Goal: Information Seeking & Learning: Learn about a topic

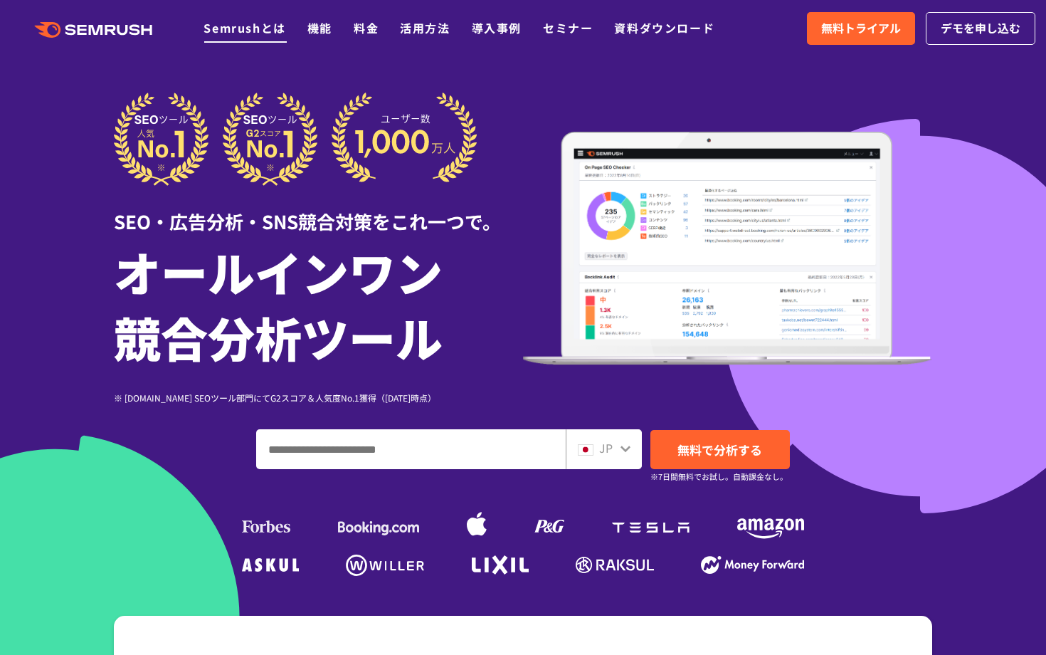
click at [270, 28] on link "Semrushとは" at bounding box center [244, 27] width 82 height 17
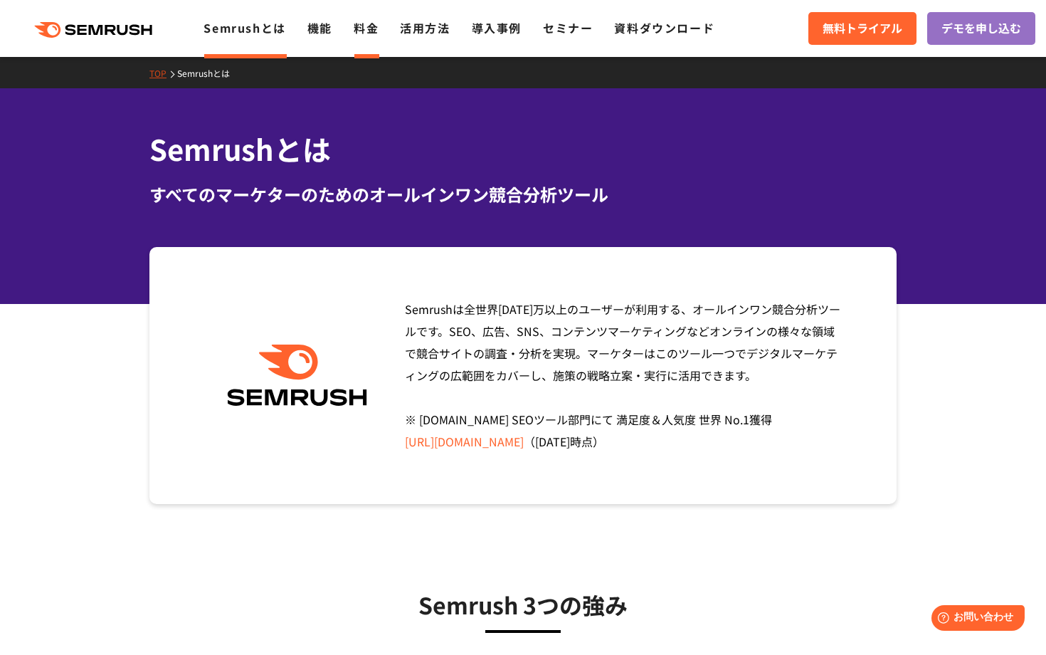
click at [366, 27] on link "料金" at bounding box center [366, 27] width 25 height 17
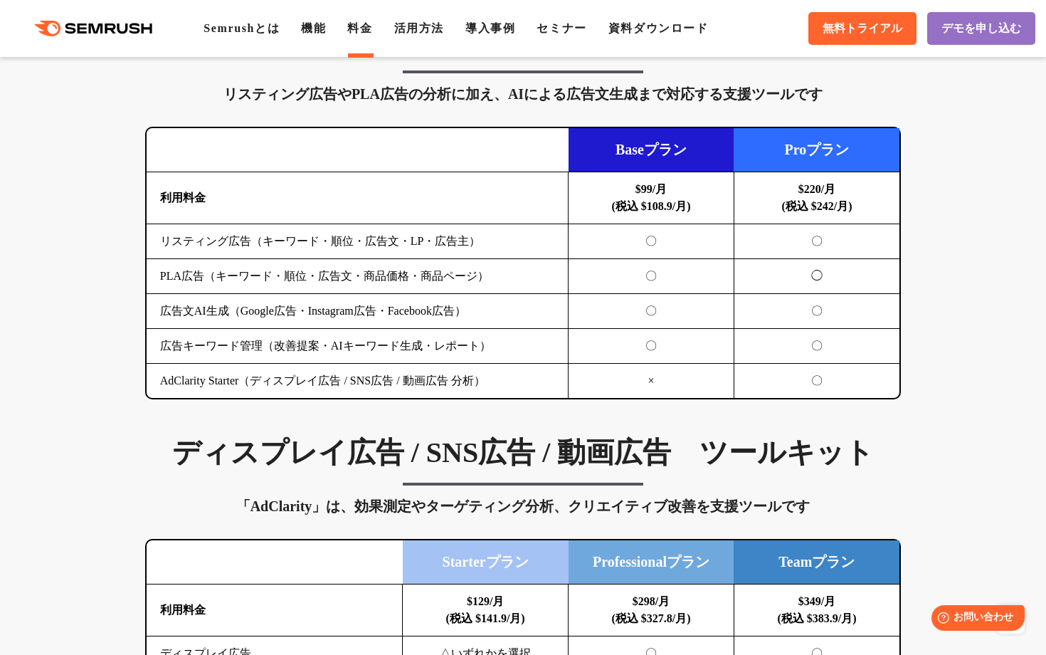
scroll to position [1579, 0]
